Goal: Obtain resource: Obtain resource

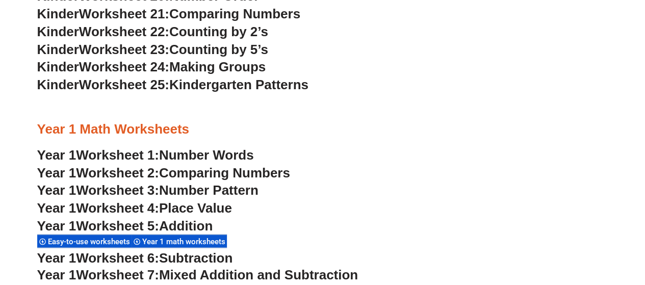
scroll to position [969, 0]
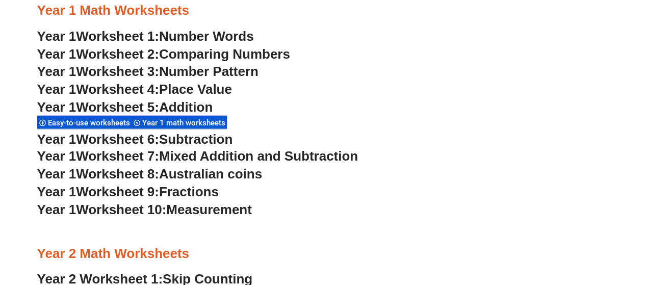
click at [202, 174] on span "Australian coins" at bounding box center [210, 173] width 103 height 15
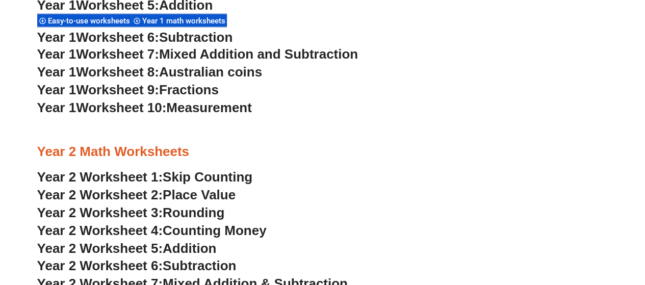
scroll to position [1122, 0]
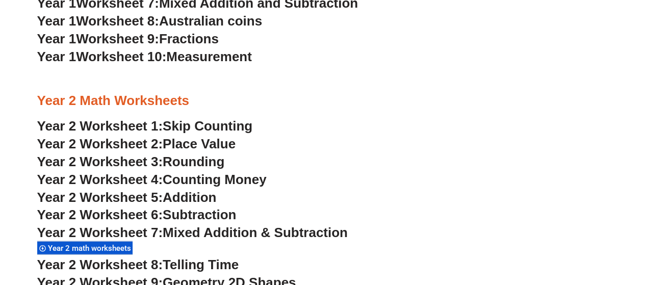
click at [260, 182] on span "Counting Money" at bounding box center [215, 179] width 104 height 15
click at [216, 143] on span "Place Value" at bounding box center [199, 143] width 73 height 15
click at [289, 232] on span "Mixed Addition & Subtraction" at bounding box center [255, 232] width 185 height 15
click at [196, 118] on h3 "Year 2 Worksheet 1: Skip Counting" at bounding box center [322, 126] width 571 height 17
click at [194, 123] on span "Skip Counting" at bounding box center [208, 125] width 90 height 15
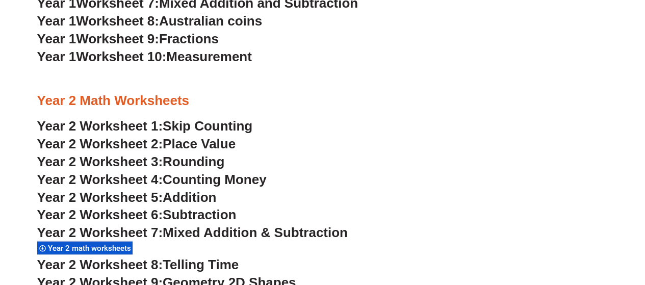
click at [175, 196] on span "Addition" at bounding box center [190, 197] width 54 height 15
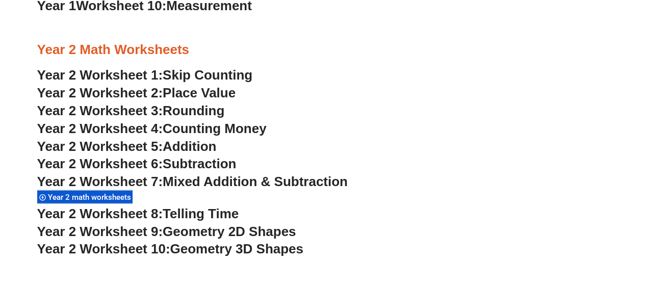
click at [84, 196] on span "Year 2 math worksheets" at bounding box center [91, 197] width 86 height 9
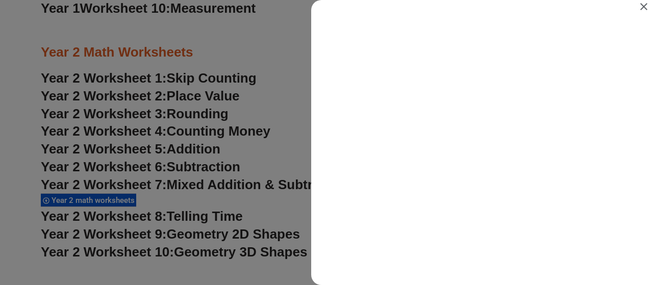
scroll to position [0, 0]
click at [644, 5] on icon "Close" at bounding box center [643, 6] width 7 height 7
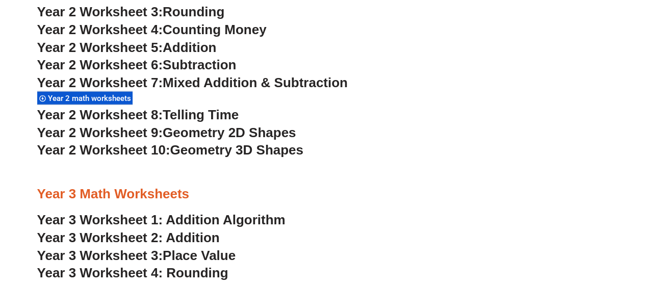
scroll to position [1275, 0]
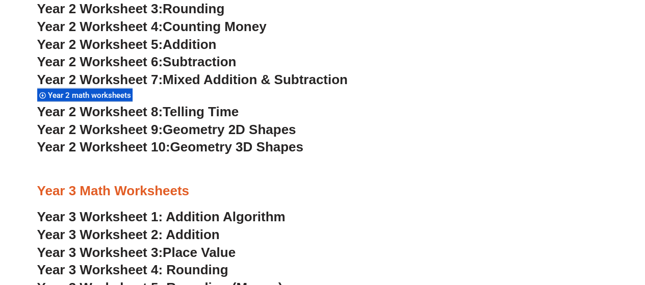
click at [192, 112] on span "Telling Time" at bounding box center [201, 111] width 76 height 15
click at [263, 129] on span "Geometry 2D Shapes" at bounding box center [229, 129] width 133 height 15
click at [228, 149] on span "Geometry 3D Shapes" at bounding box center [236, 146] width 133 height 15
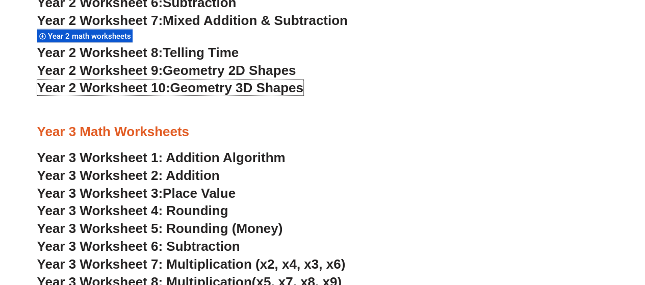
scroll to position [1428, 0]
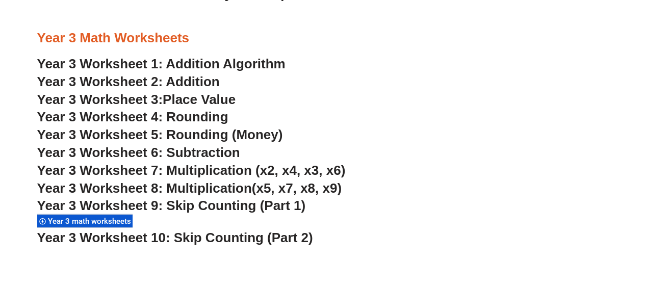
click at [206, 59] on link "Year 3 Worksheet 1: Addition Algorithm" at bounding box center [161, 63] width 248 height 15
click at [180, 81] on link "Year 3 Worksheet 2: Addition" at bounding box center [128, 81] width 183 height 15
click at [225, 101] on span "Place Value" at bounding box center [199, 99] width 73 height 15
click at [240, 170] on span "Year 3 Worksheet 7: Multiplication (x2, x4, x3, x6)" at bounding box center [191, 170] width 308 height 15
click at [178, 202] on span "Year 3 Worksheet 9: Skip Counting (Part 1)" at bounding box center [171, 205] width 269 height 15
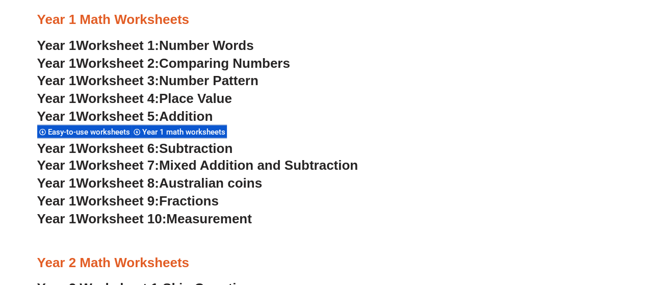
scroll to position [969, 0]
